Goal: Task Accomplishment & Management: Use online tool/utility

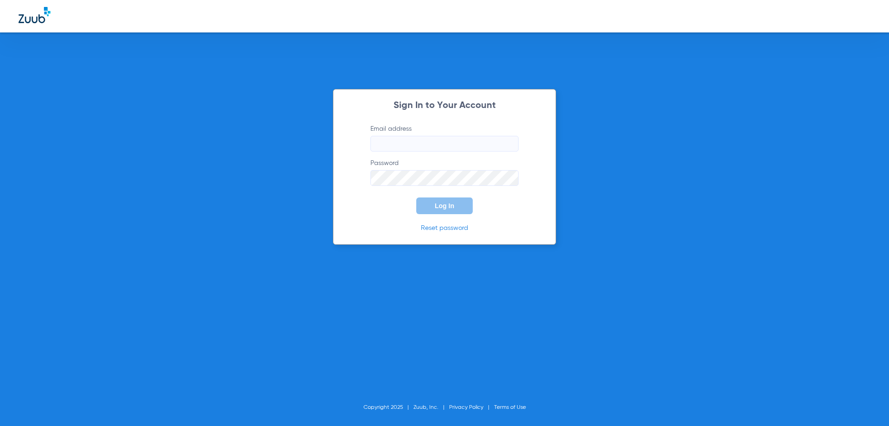
type input "dentist@nuvodentalgroup.com"
click at [434, 206] on button "Log In" at bounding box center [444, 205] width 56 height 17
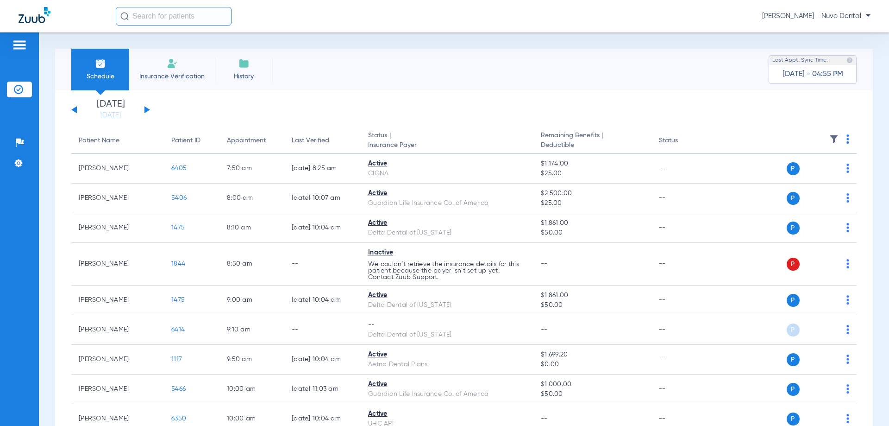
click at [139, 17] on input "text" at bounding box center [174, 16] width 116 height 19
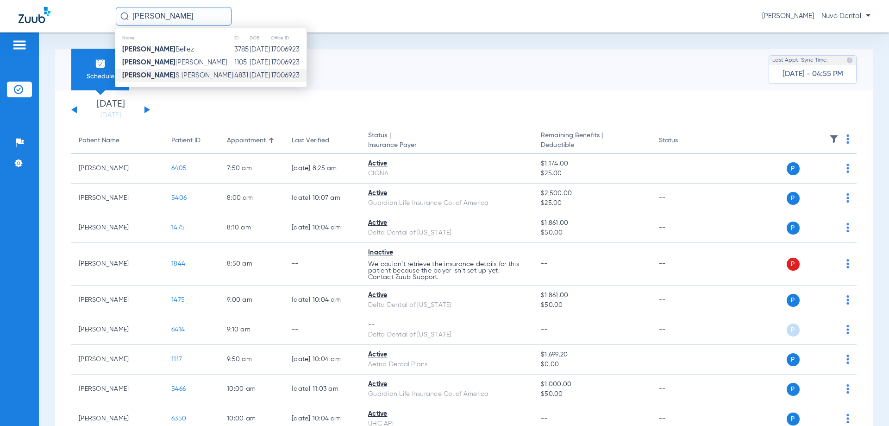
type input "[PERSON_NAME]"
click at [176, 73] on span "[PERSON_NAME]" at bounding box center [177, 75] width 111 height 7
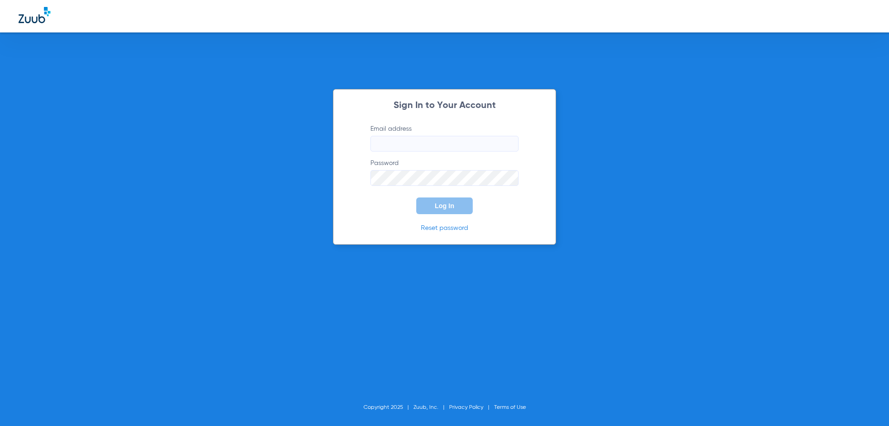
type input "dentist@nuvodentalgroup.com"
click at [468, 200] on button "Log In" at bounding box center [444, 205] width 56 height 17
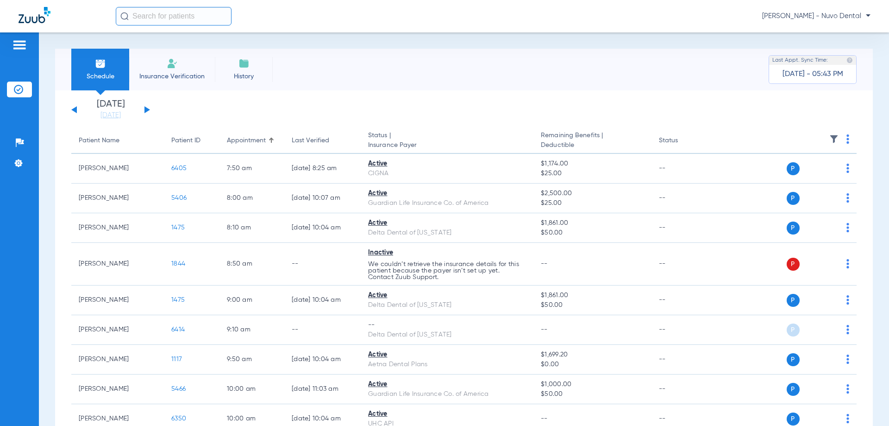
click at [172, 18] on input "text" at bounding box center [174, 16] width 116 height 19
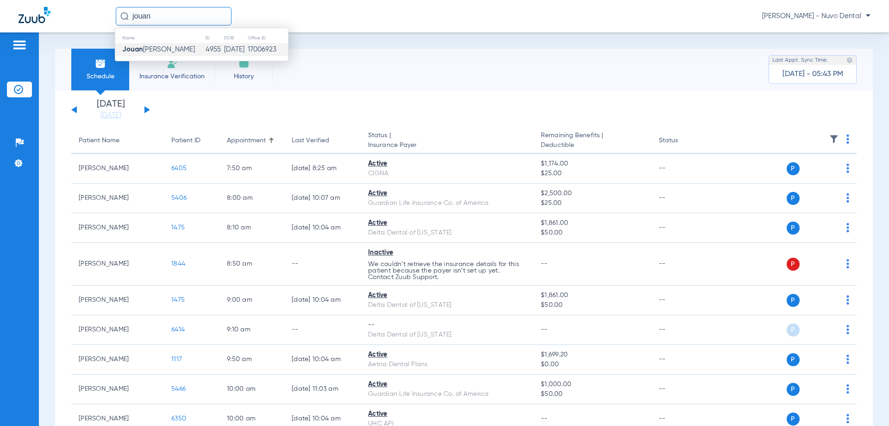
type input "jouan"
click at [205, 52] on td "4955" at bounding box center [214, 49] width 18 height 13
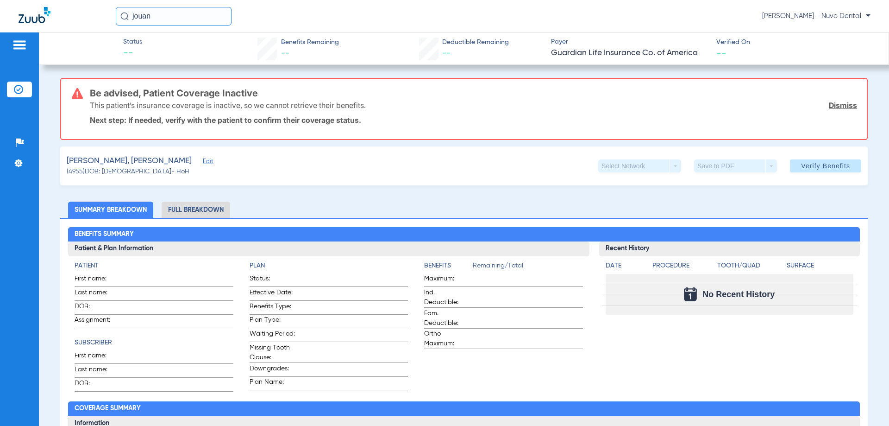
scroll to position [93, 0]
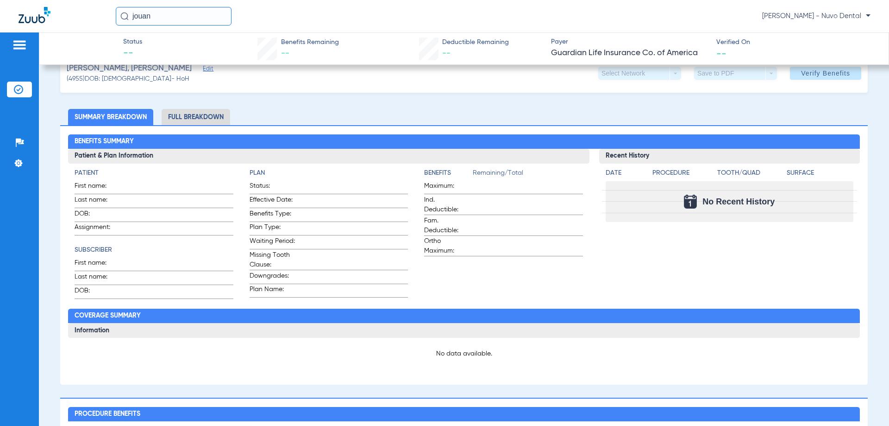
click at [184, 19] on input "jouan" at bounding box center [174, 16] width 116 height 19
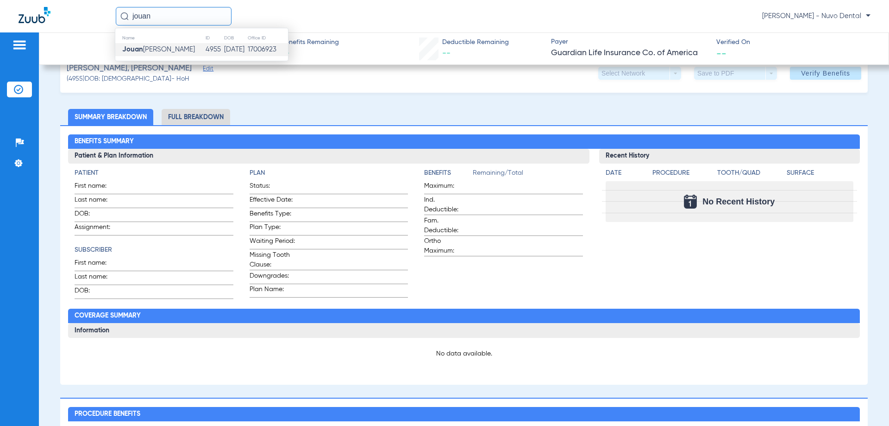
click at [205, 49] on td "4955" at bounding box center [214, 49] width 18 height 13
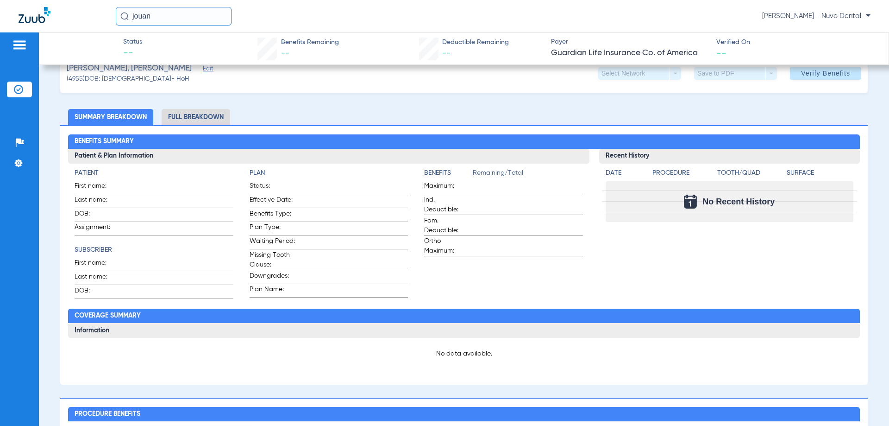
click at [181, 15] on input "jouan" at bounding box center [174, 16] width 116 height 19
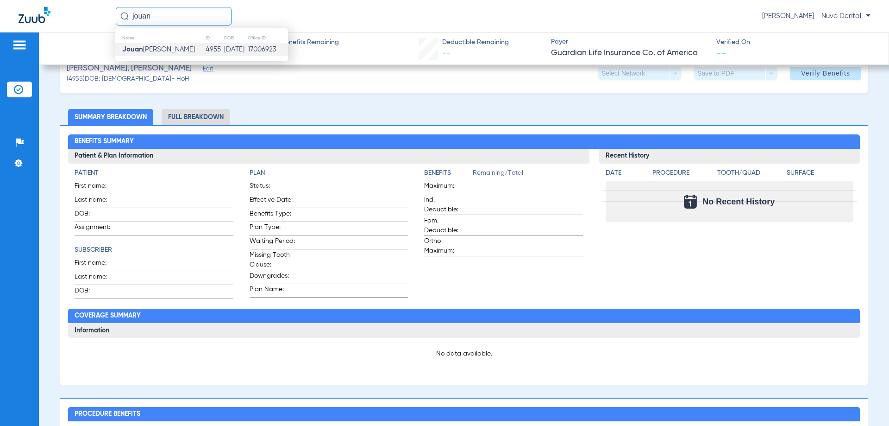
click at [205, 51] on td "4955" at bounding box center [214, 49] width 18 height 13
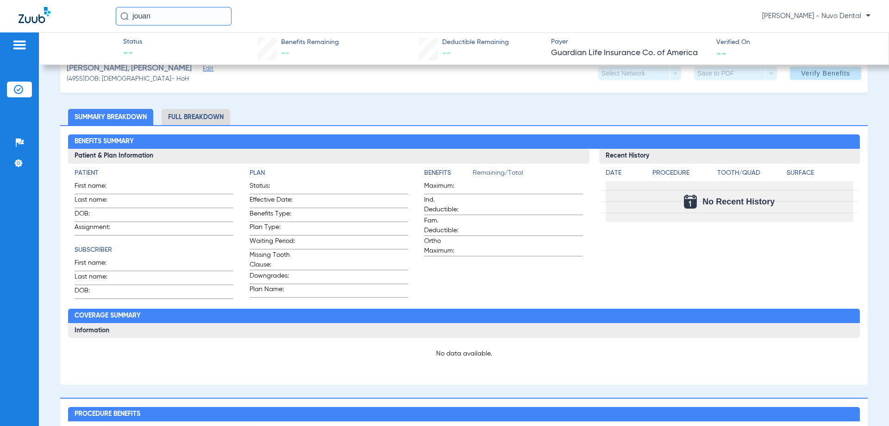
scroll to position [0, 0]
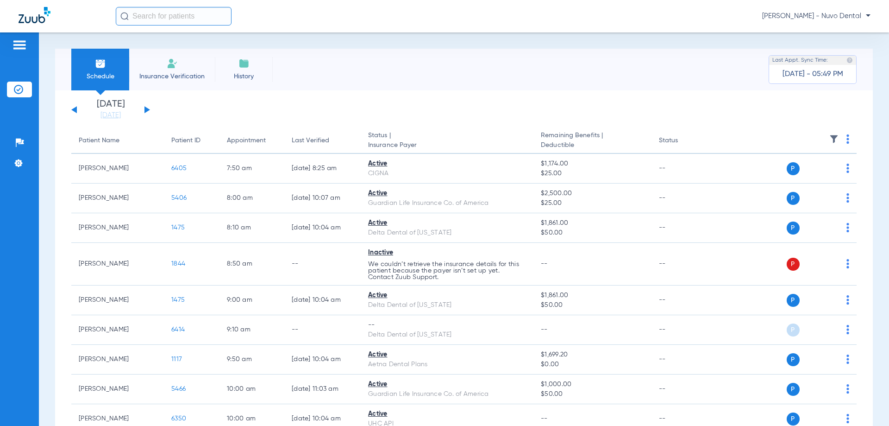
click at [167, 8] on input "text" at bounding box center [174, 16] width 116 height 19
click at [170, 12] on input "text" at bounding box center [174, 16] width 116 height 19
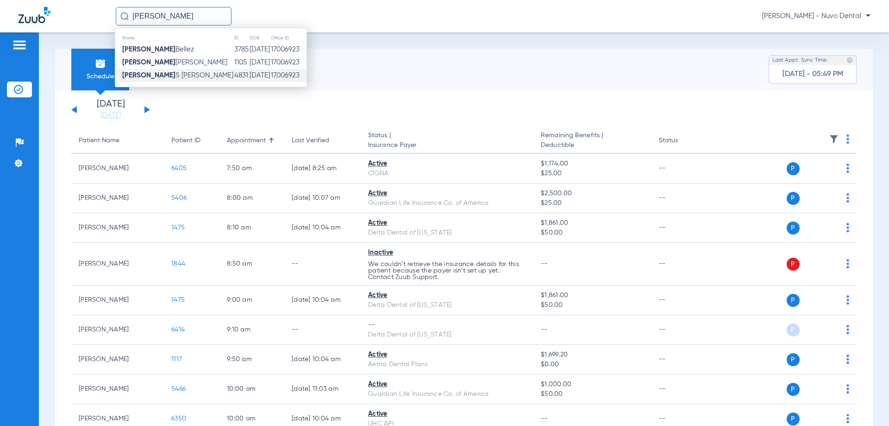
type input "[PERSON_NAME]"
click at [175, 78] on span "[PERSON_NAME]" at bounding box center [177, 75] width 111 height 7
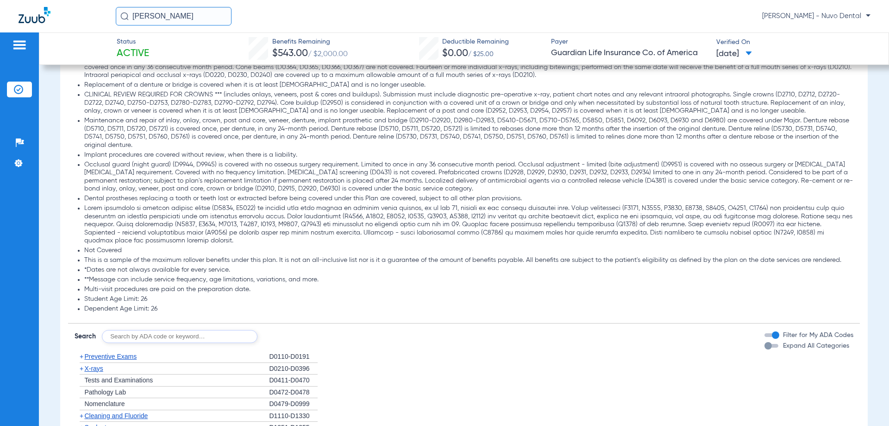
scroll to position [880, 0]
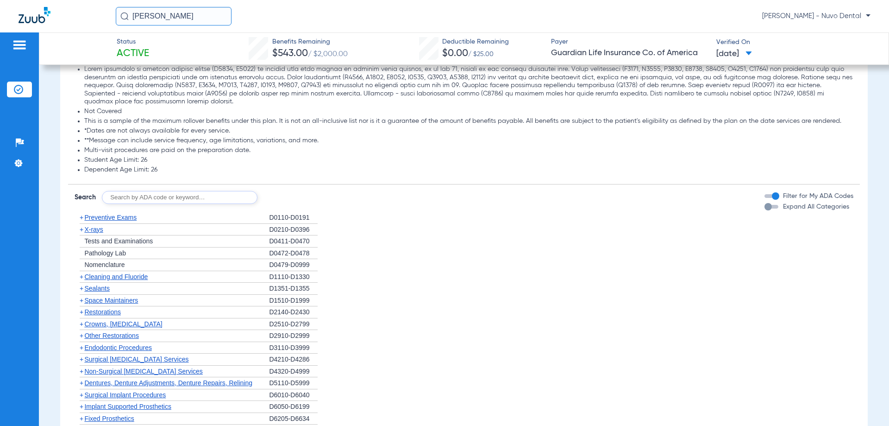
click at [164, 198] on input "text" at bounding box center [180, 197] width 156 height 13
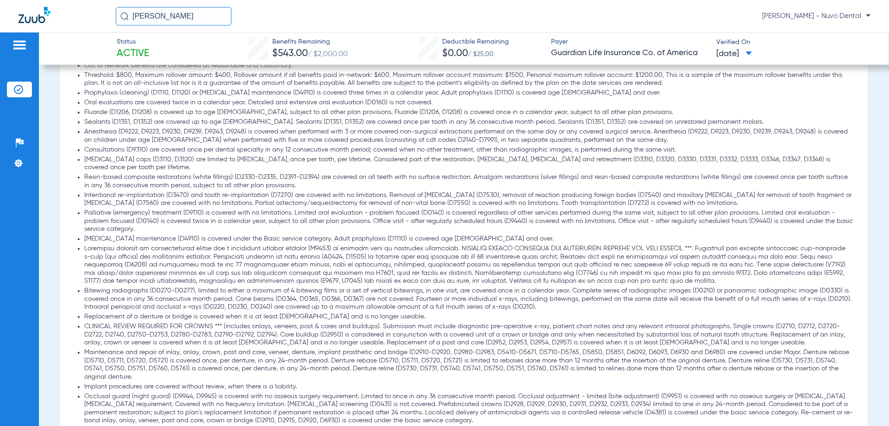
scroll to position [834, 0]
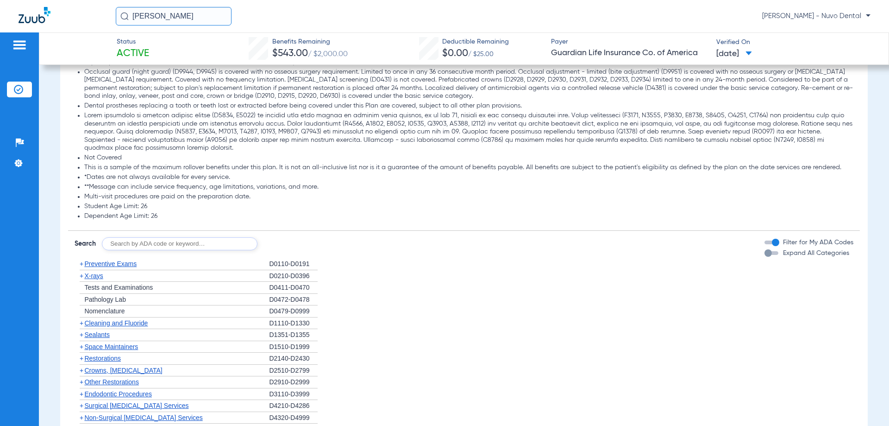
click at [126, 245] on input "text" at bounding box center [180, 243] width 156 height 13
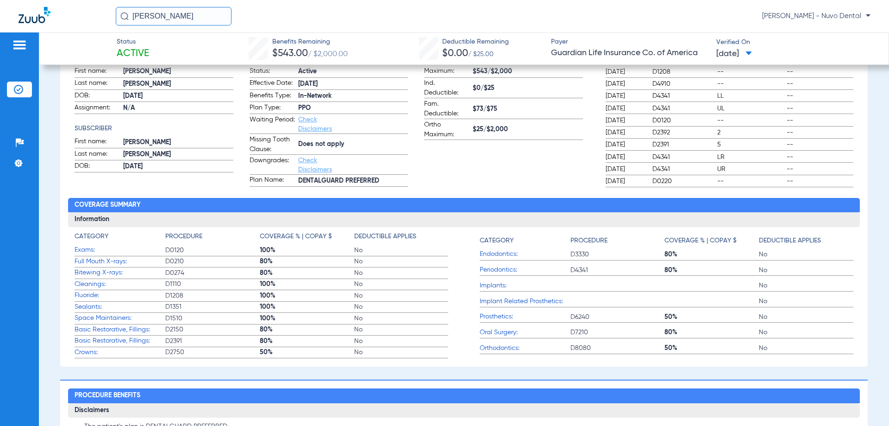
scroll to position [185, 0]
